Goal: Obtain resource: Download file/media

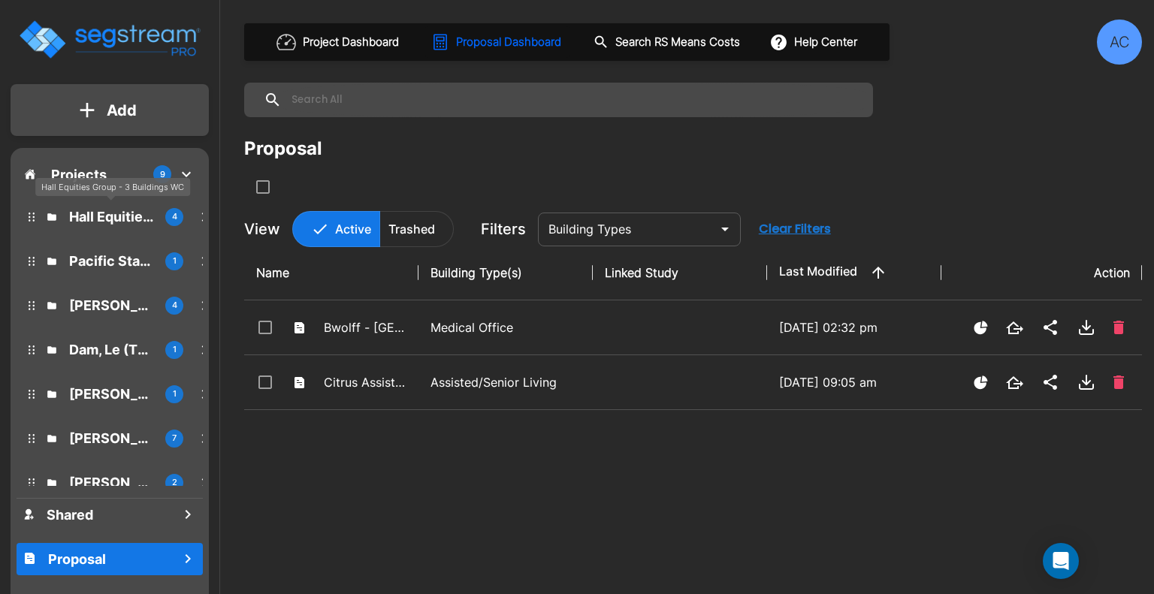
click at [122, 218] on p "Hall Equities Group - 3 Buildings WC" at bounding box center [111, 217] width 84 height 20
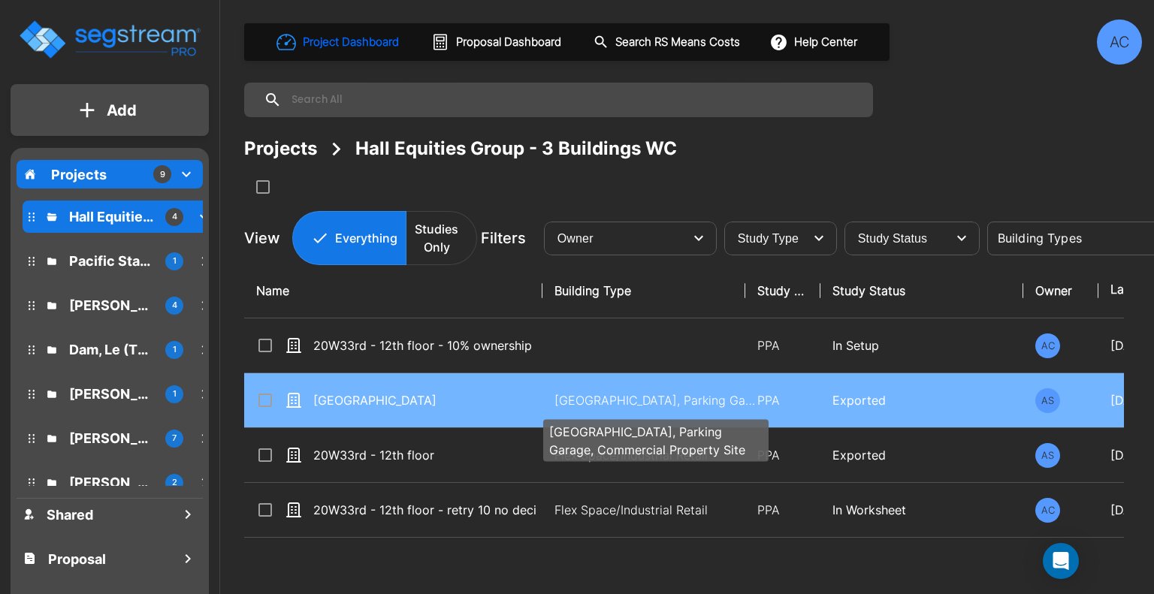
click at [659, 405] on p "Office Building, Office Building, Office Building, Office Building, Parking Gar…" at bounding box center [655, 400] width 203 height 18
checkbox input "true"
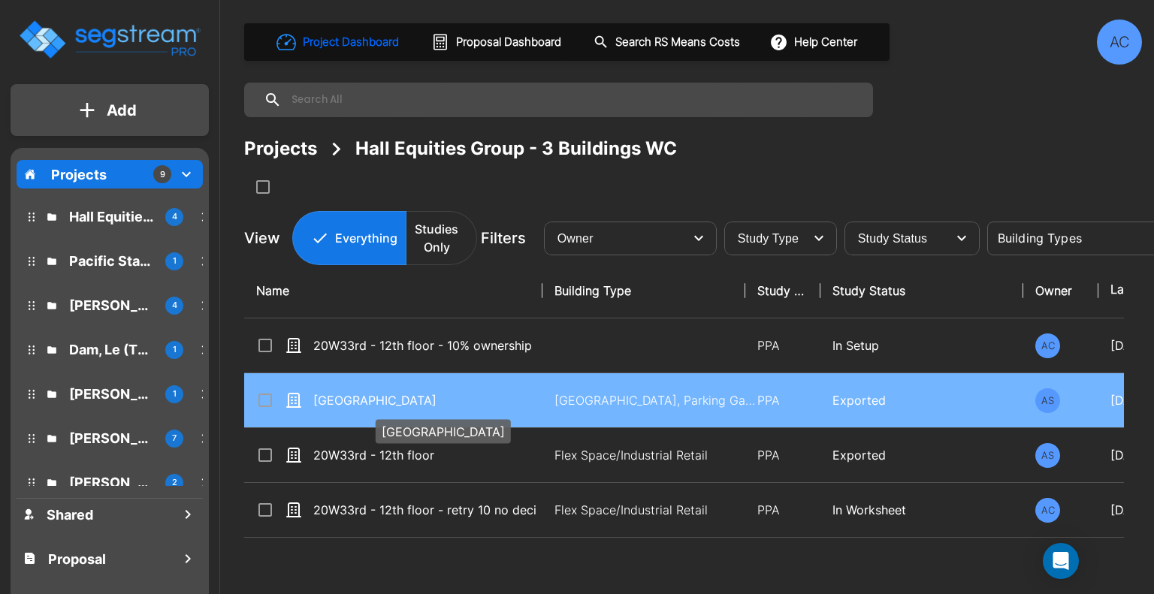
click at [412, 404] on p "[GEOGRAPHIC_DATA]" at bounding box center [424, 400] width 223 height 18
checkbox input "true"
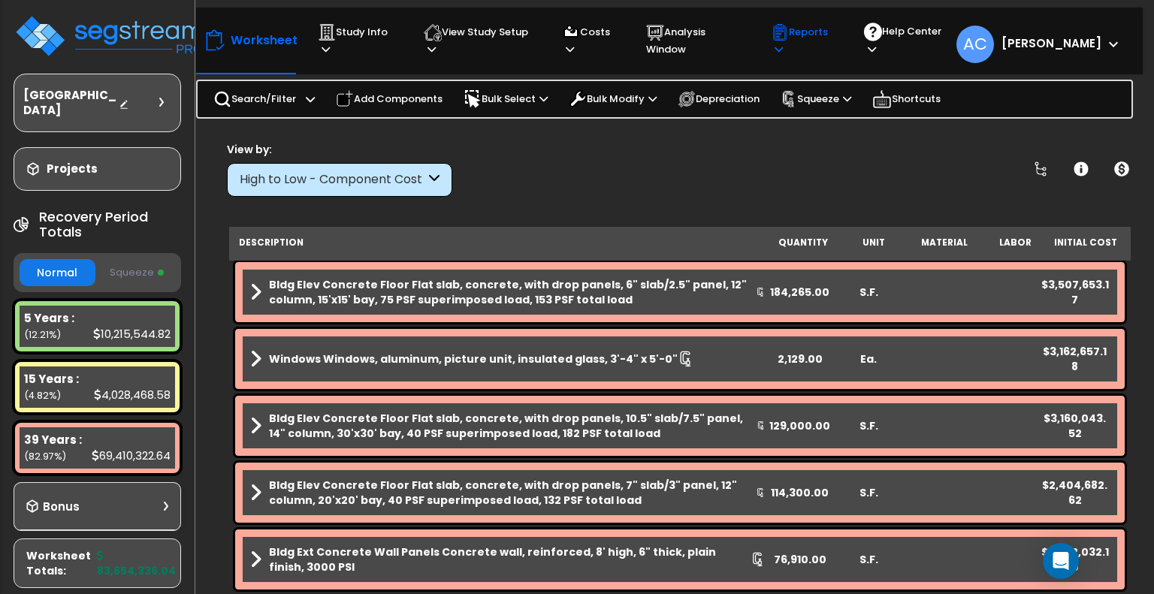
click at [787, 35] on icon at bounding box center [780, 32] width 13 height 16
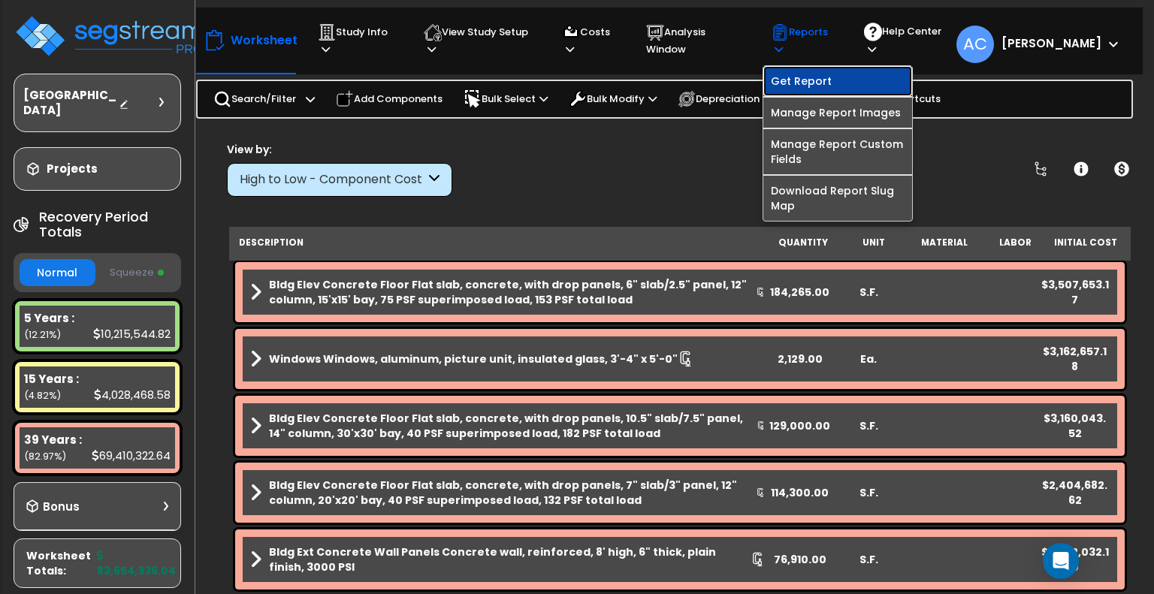
click at [816, 66] on link "Get Report" at bounding box center [837, 81] width 149 height 30
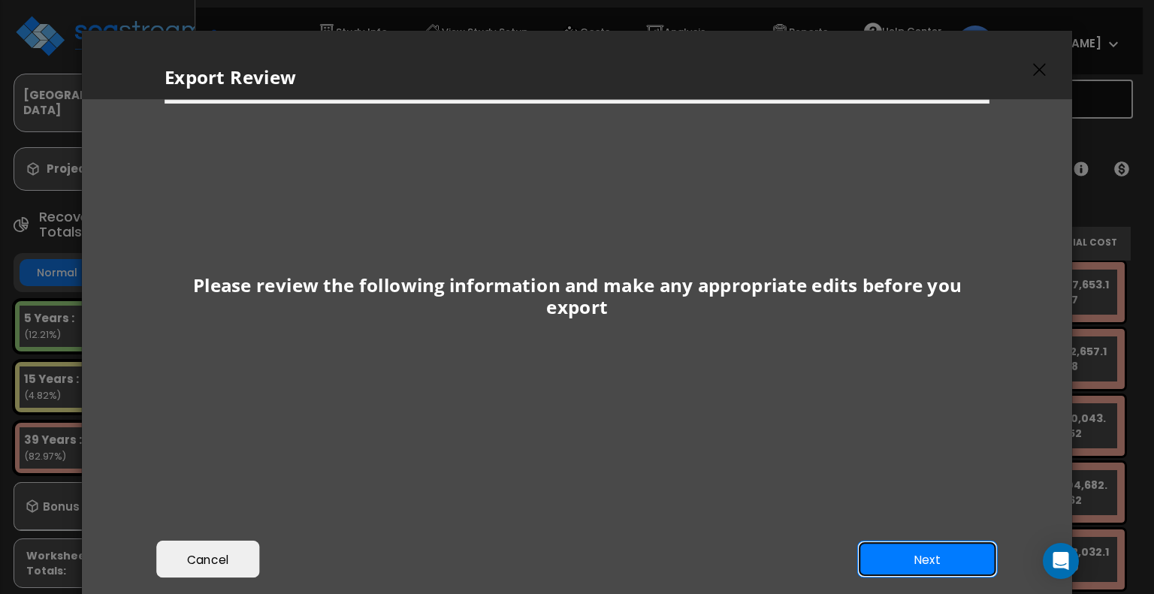
click at [875, 550] on button "Next" at bounding box center [927, 560] width 140 height 38
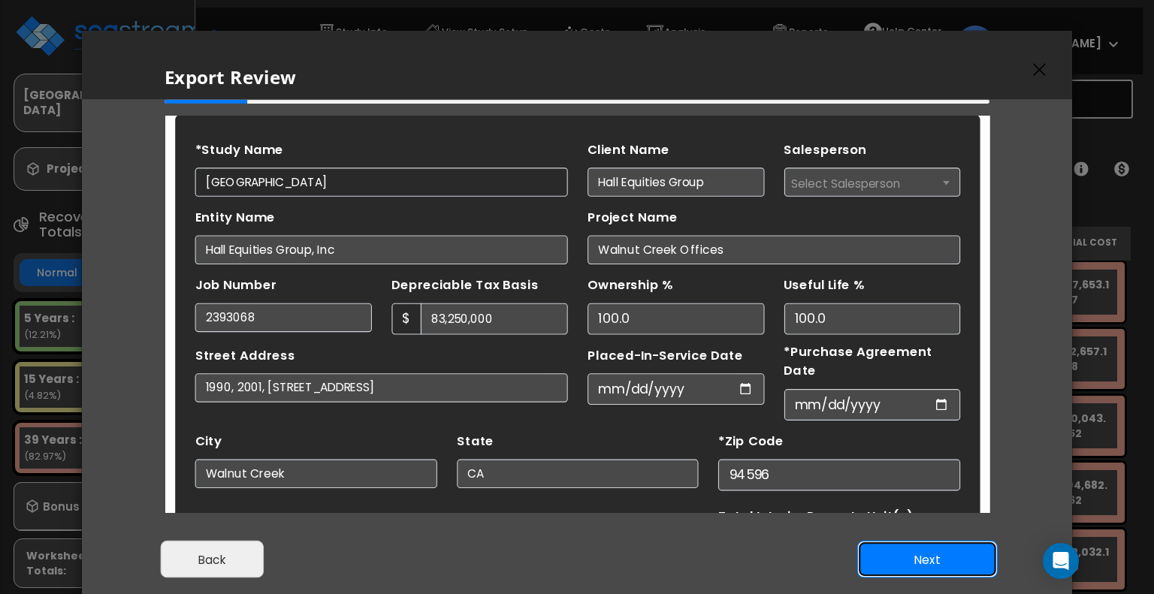
click at [874, 549] on button "Next" at bounding box center [927, 560] width 140 height 38
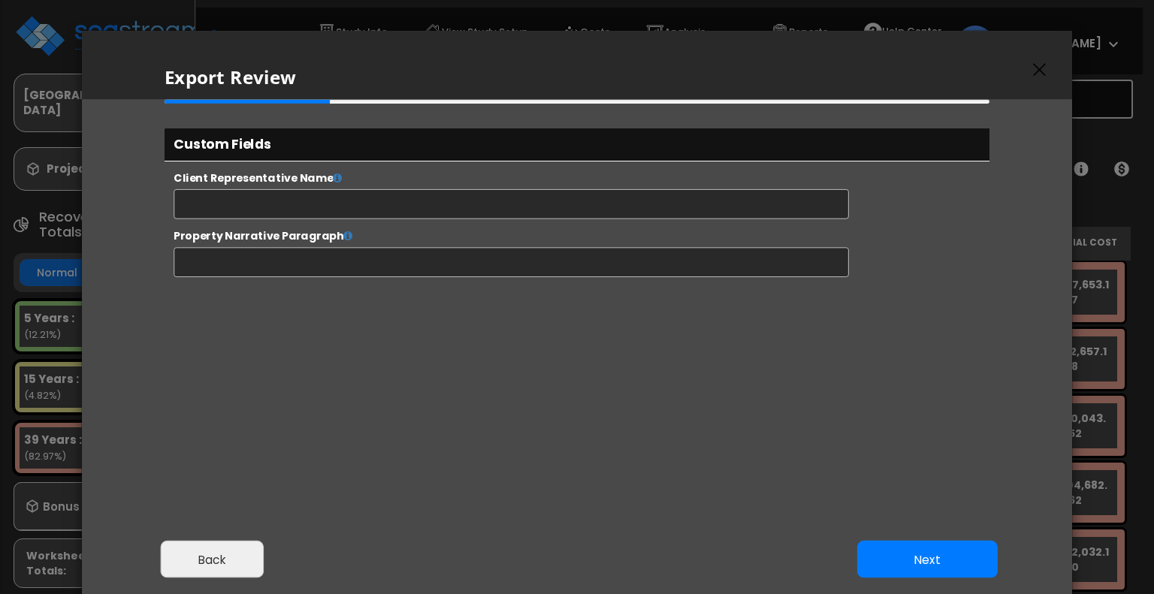
select select "2025"
click at [872, 548] on button "Next" at bounding box center [927, 560] width 140 height 38
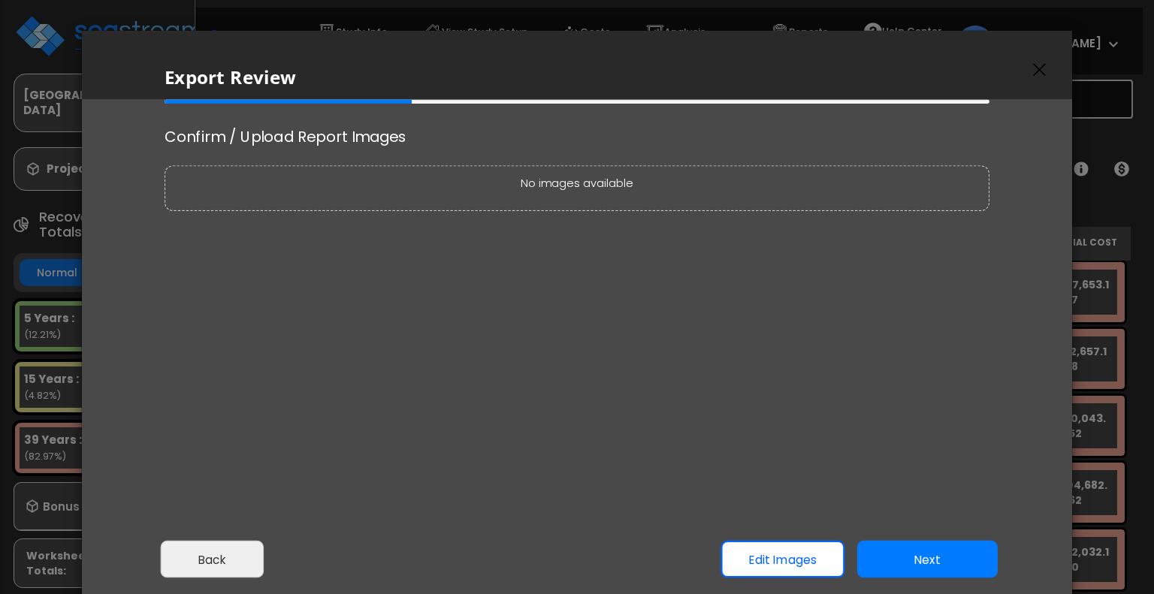
scroll to position [0, 0]
click at [872, 547] on button "Next" at bounding box center [927, 560] width 140 height 38
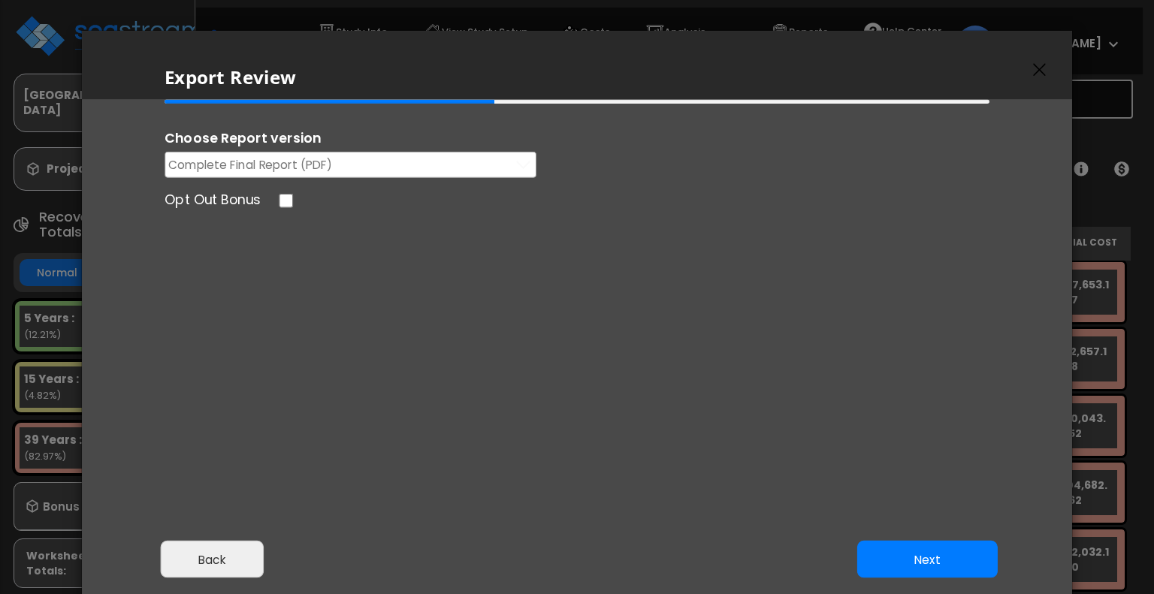
click at [871, 547] on button "Next" at bounding box center [927, 560] width 140 height 38
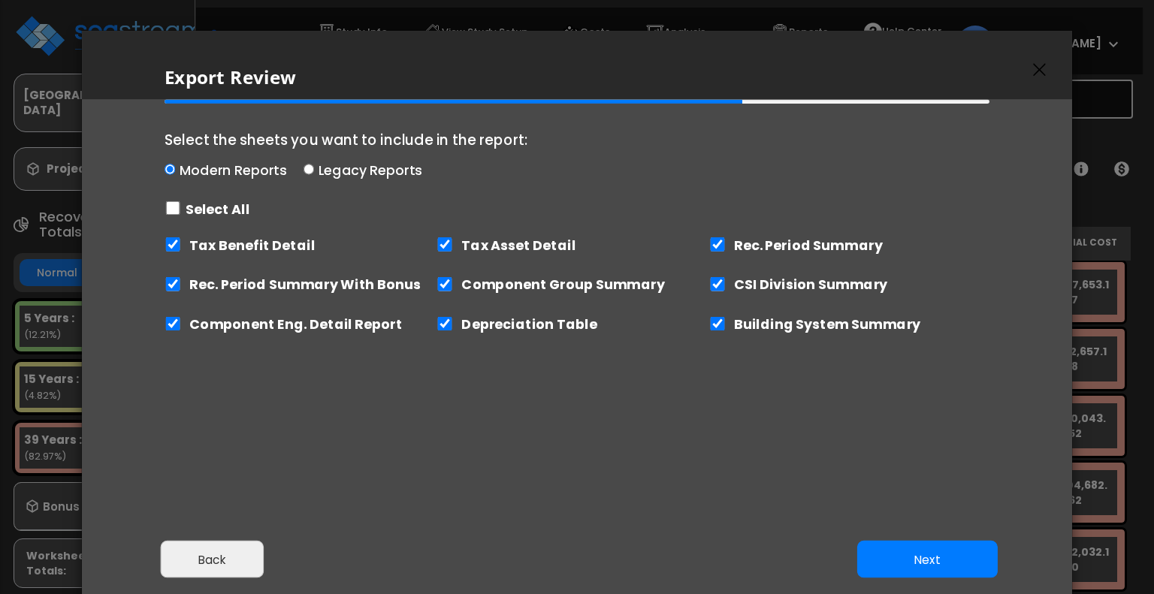
click at [291, 239] on label "Tax Benefit Detail" at bounding box center [251, 244] width 125 height 19
click at [181, 239] on input "Tax Benefit Detail" at bounding box center [173, 244] width 17 height 14
checkbox input "false"
